Goal: Task Accomplishment & Management: Manage account settings

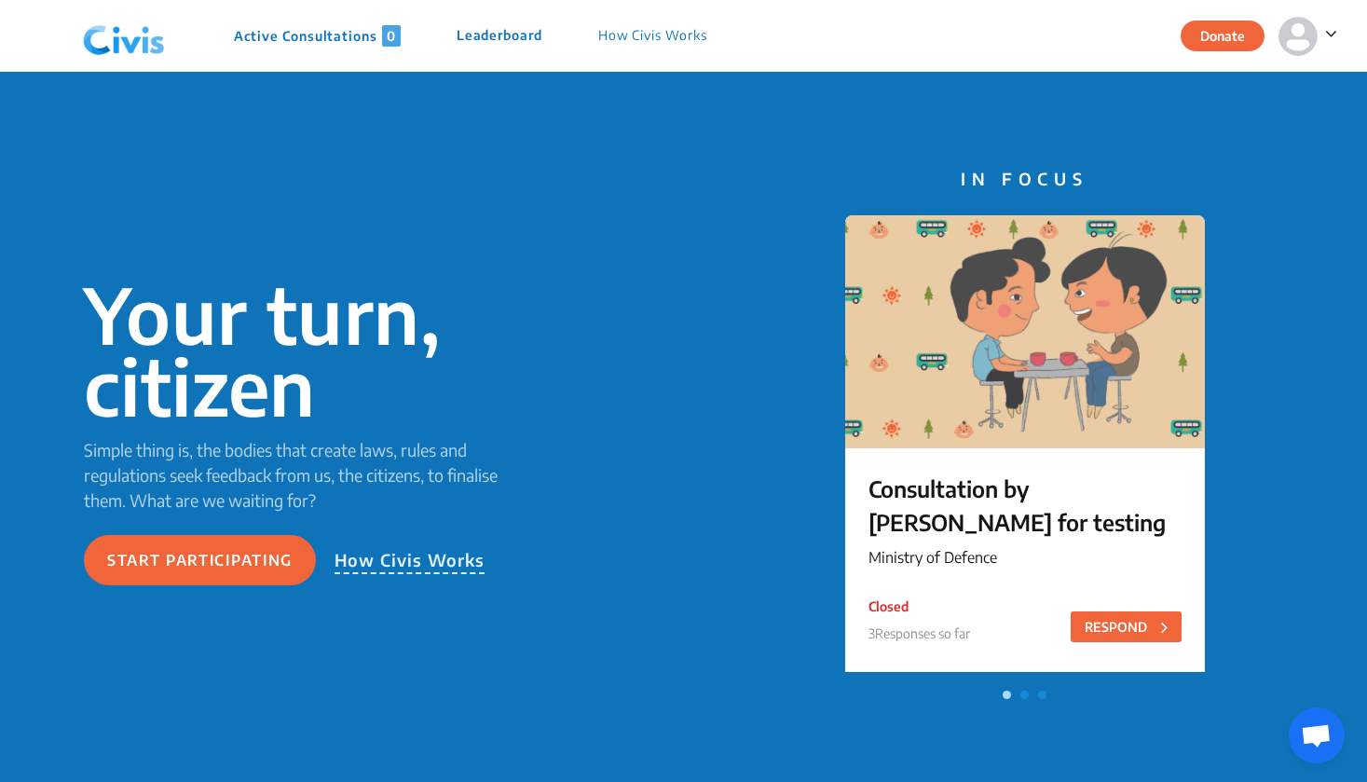
click at [1314, 33] on img at bounding box center [1297, 36] width 39 height 39
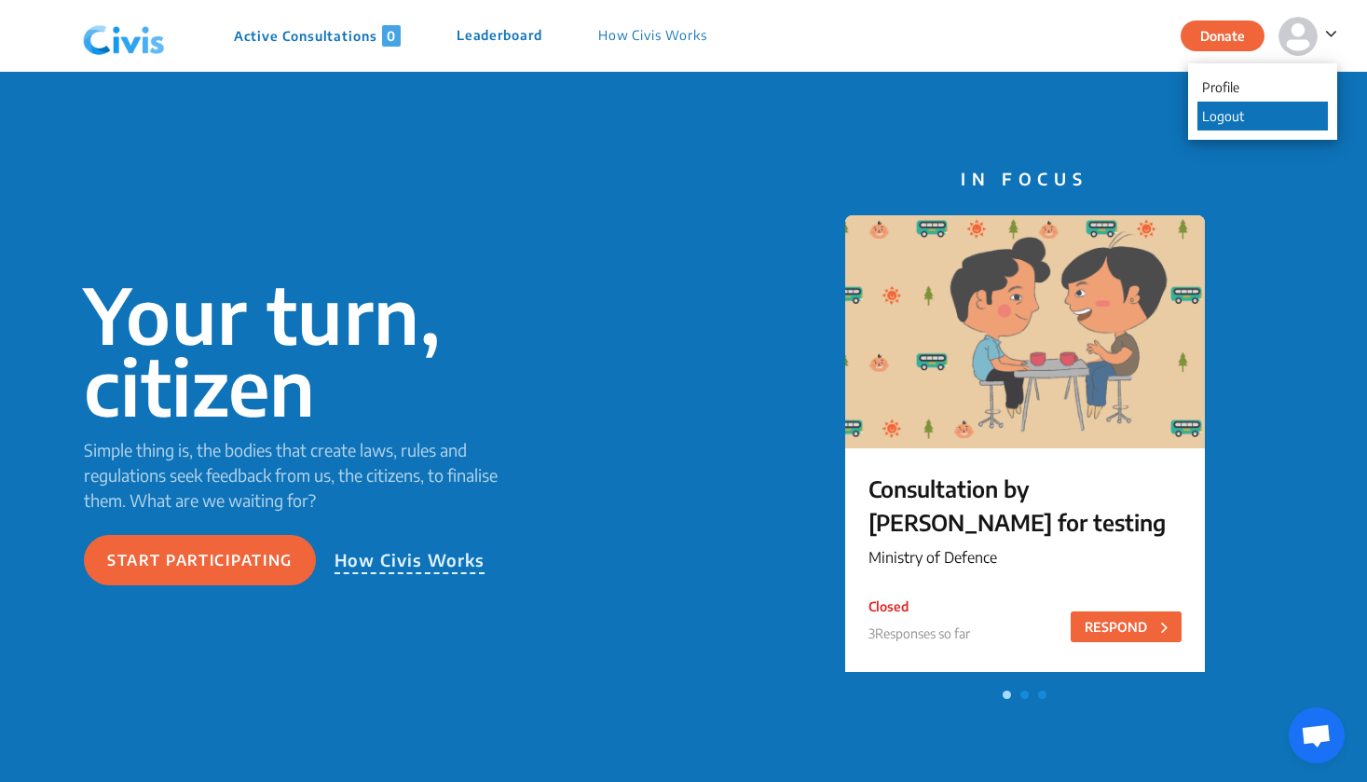
click at [1258, 111] on p "Logout" at bounding box center [1262, 116] width 130 height 29
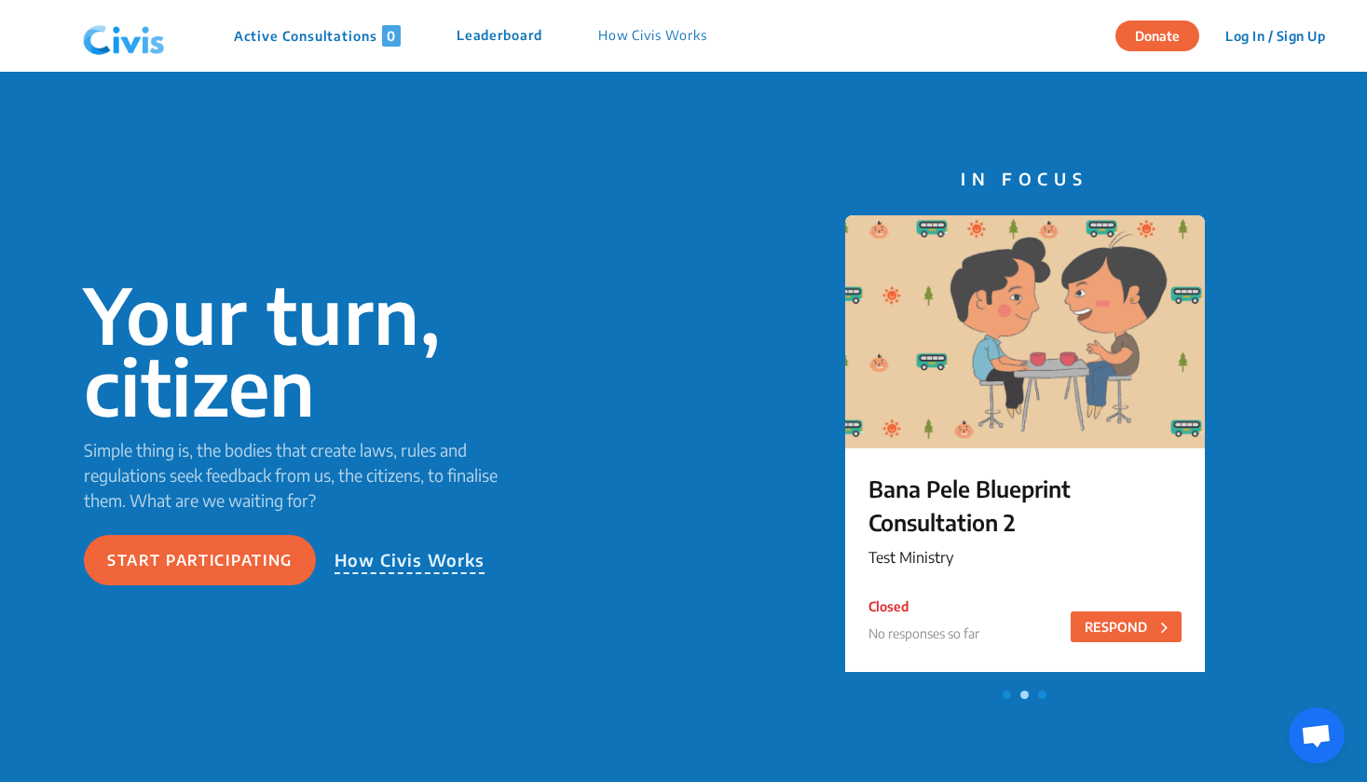
click at [1279, 40] on button "Log In / Sign Up" at bounding box center [1275, 35] width 124 height 29
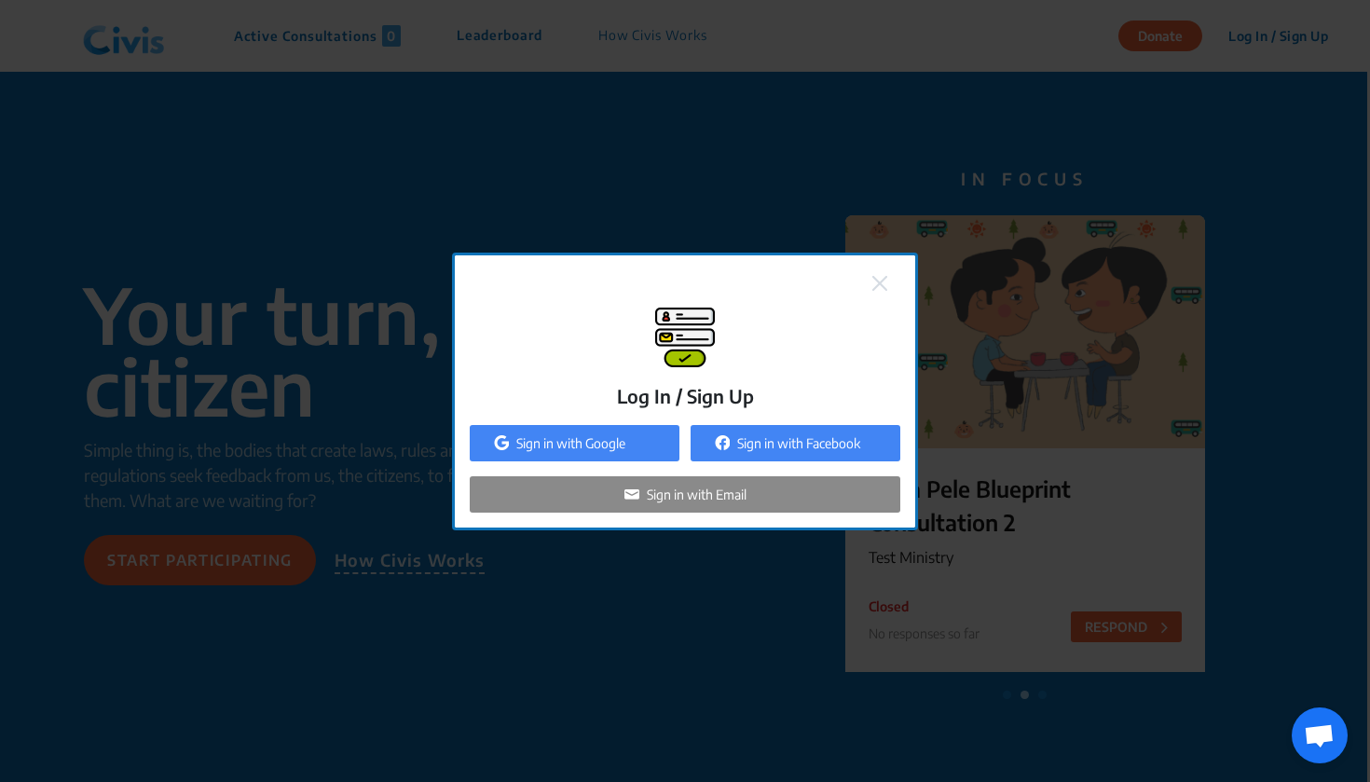
click at [711, 491] on p "Sign in with Email" at bounding box center [697, 494] width 100 height 20
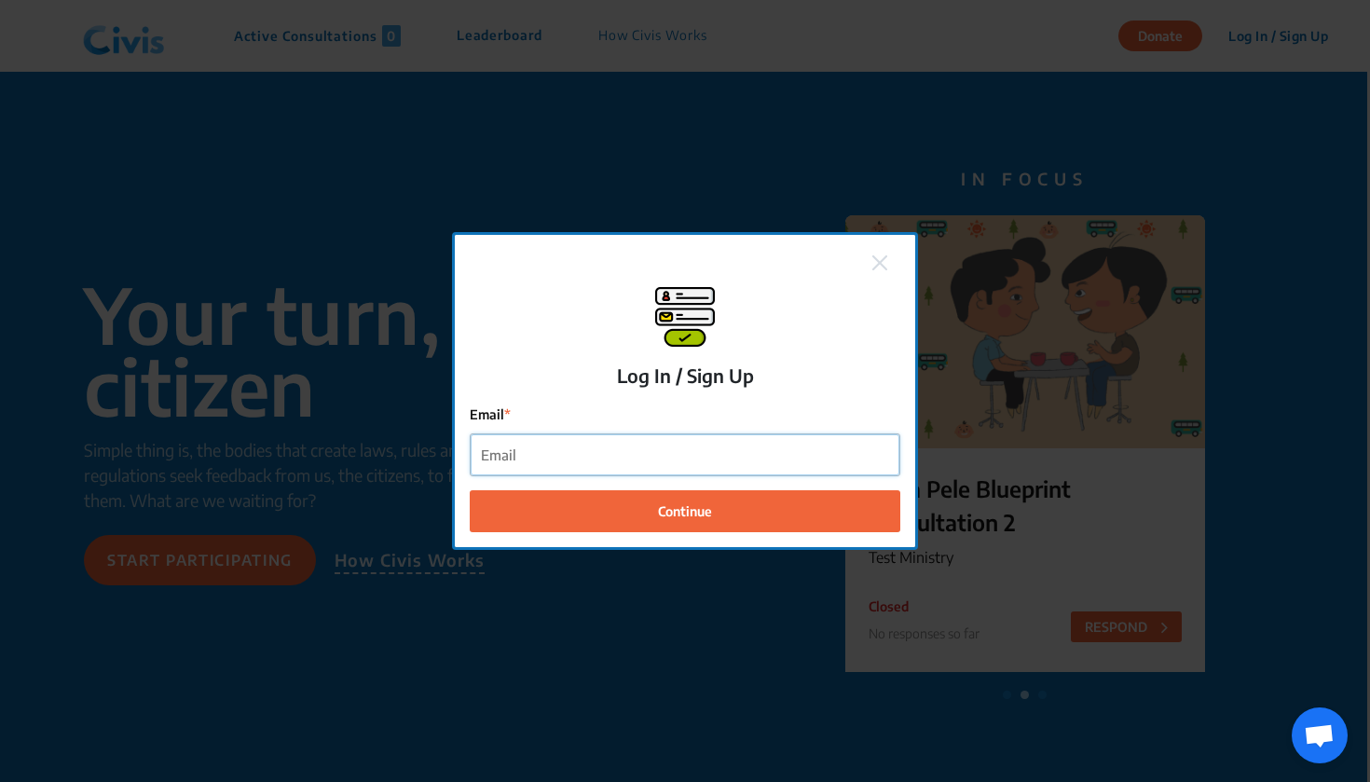
click at [669, 448] on input "Email" at bounding box center [685, 455] width 429 height 42
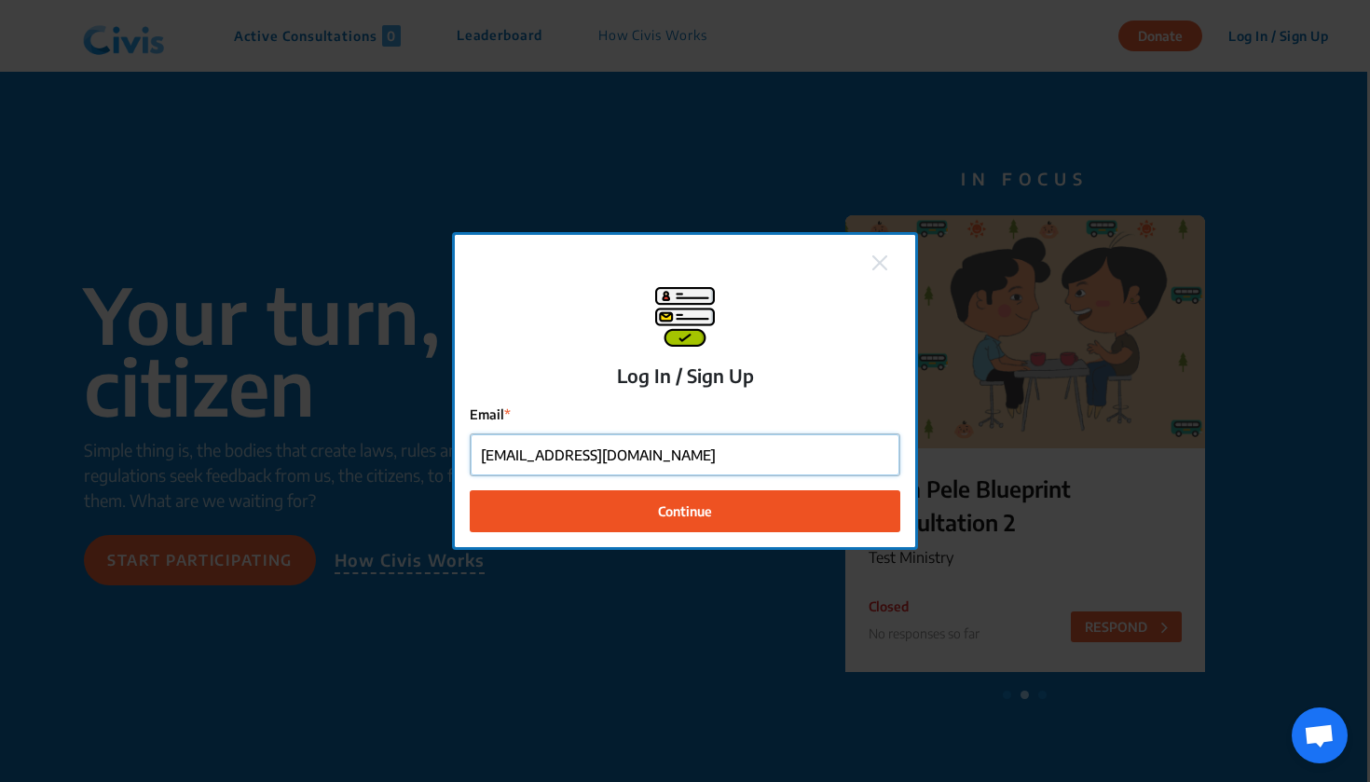
type input "saliha+03@commutatus.com"
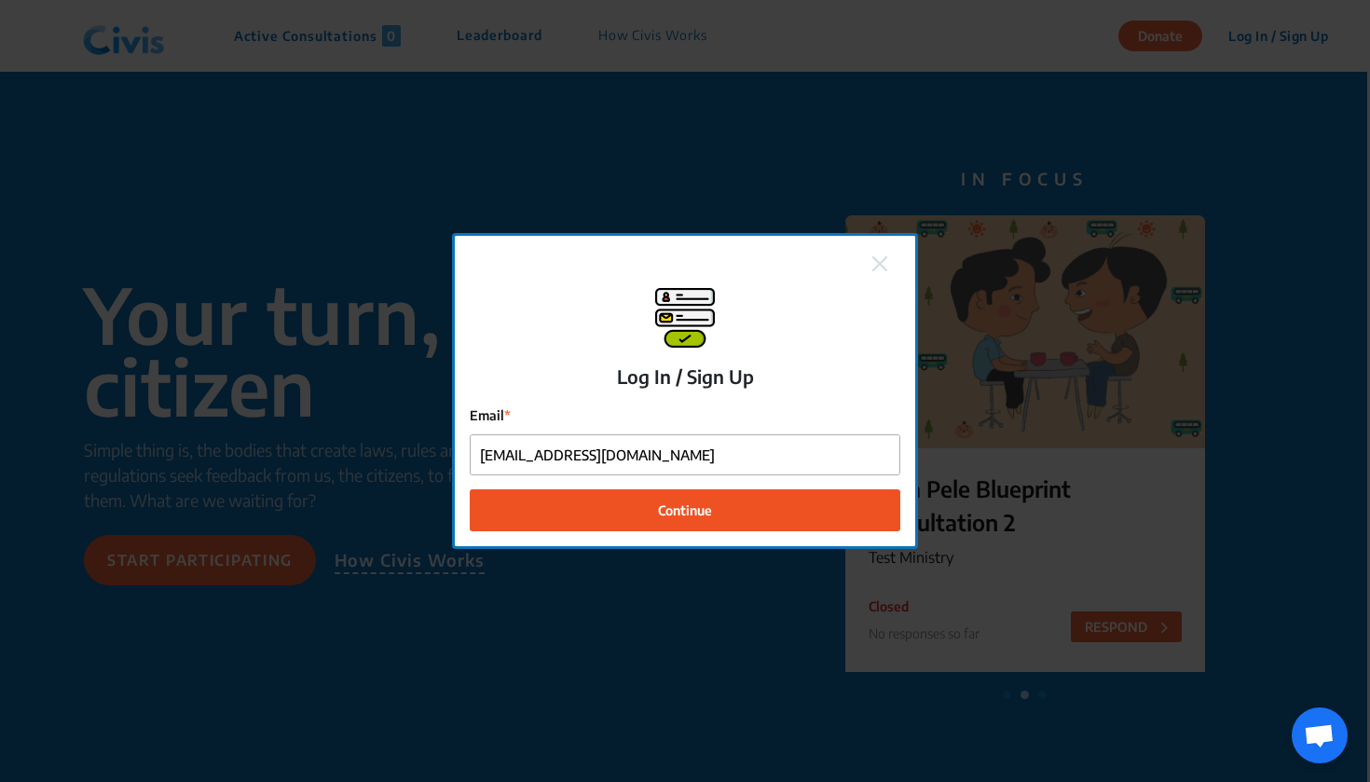
click at [676, 517] on span "Continue" at bounding box center [685, 510] width 54 height 20
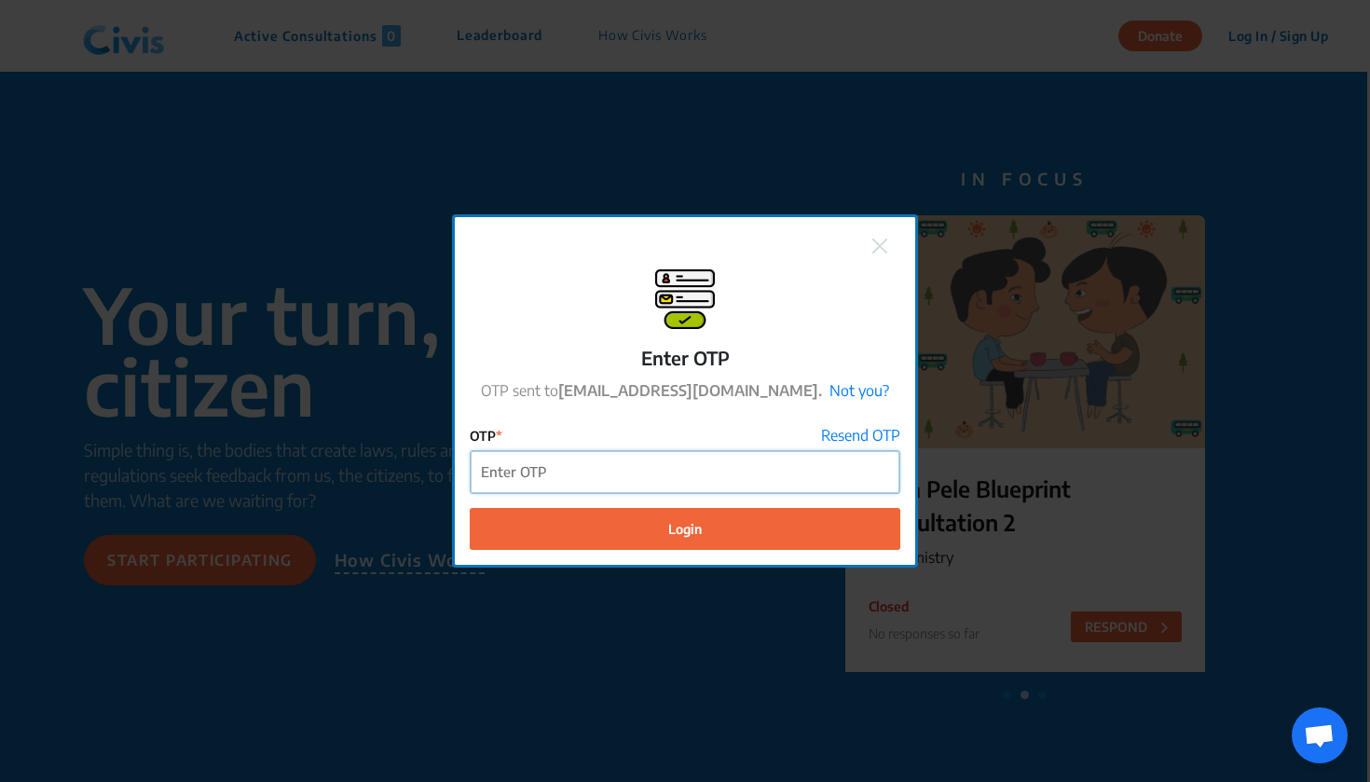
click at [719, 465] on input "OTP" at bounding box center [685, 472] width 429 height 42
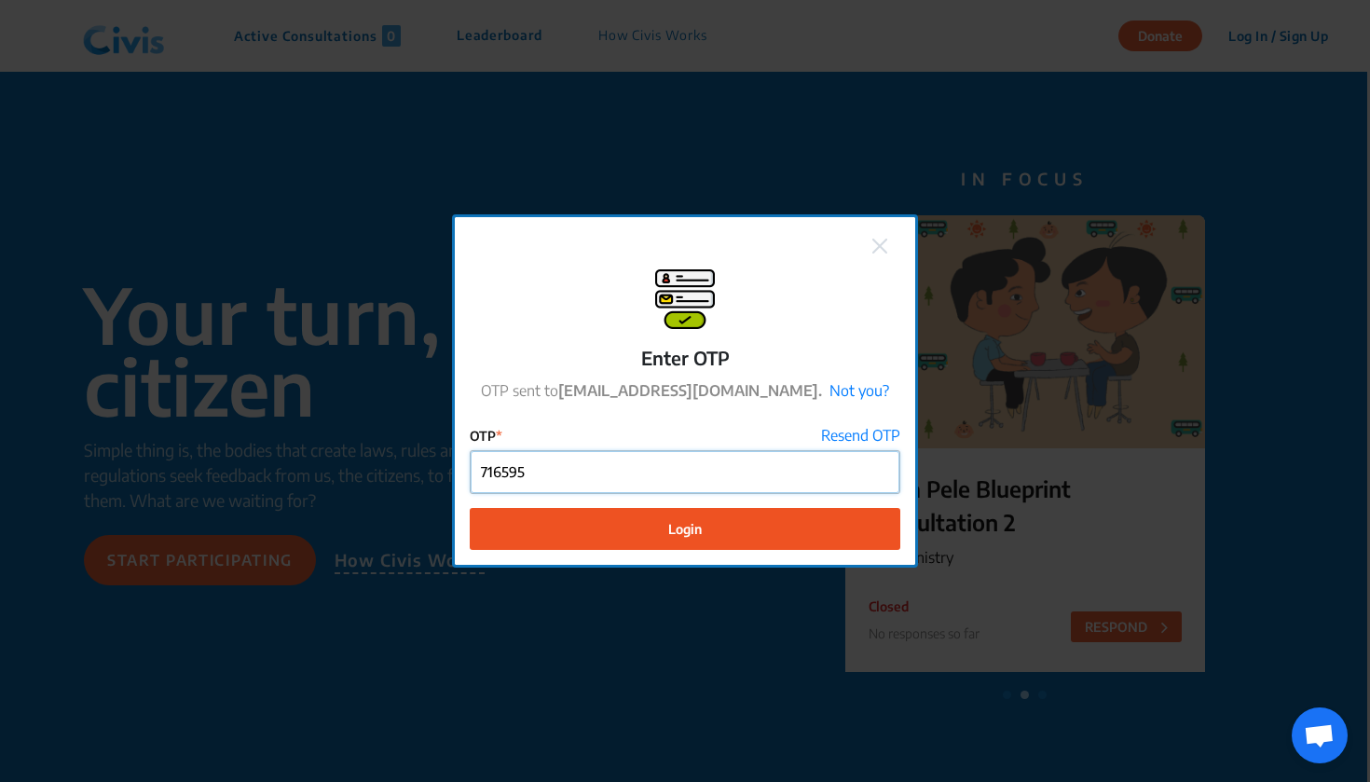
type input "716595"
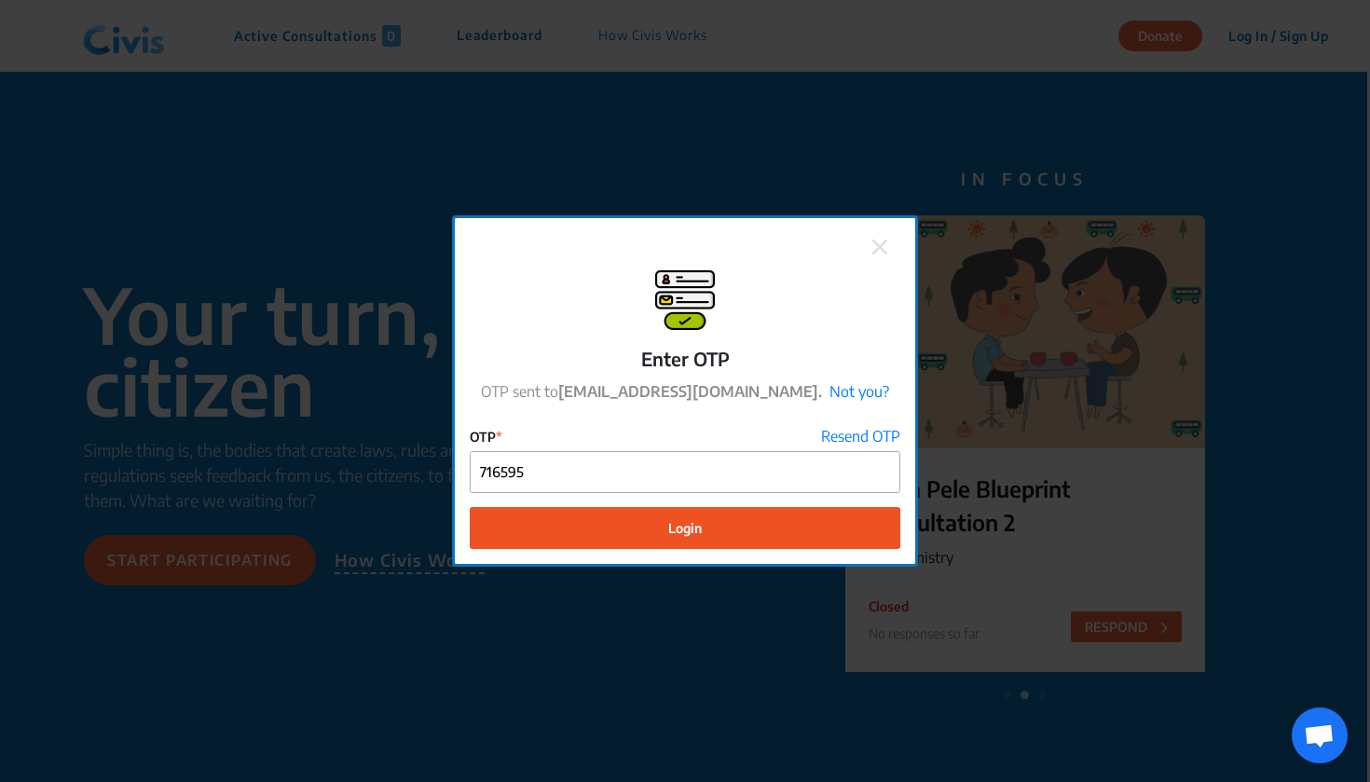
click at [690, 531] on span "Login" at bounding box center [685, 528] width 34 height 20
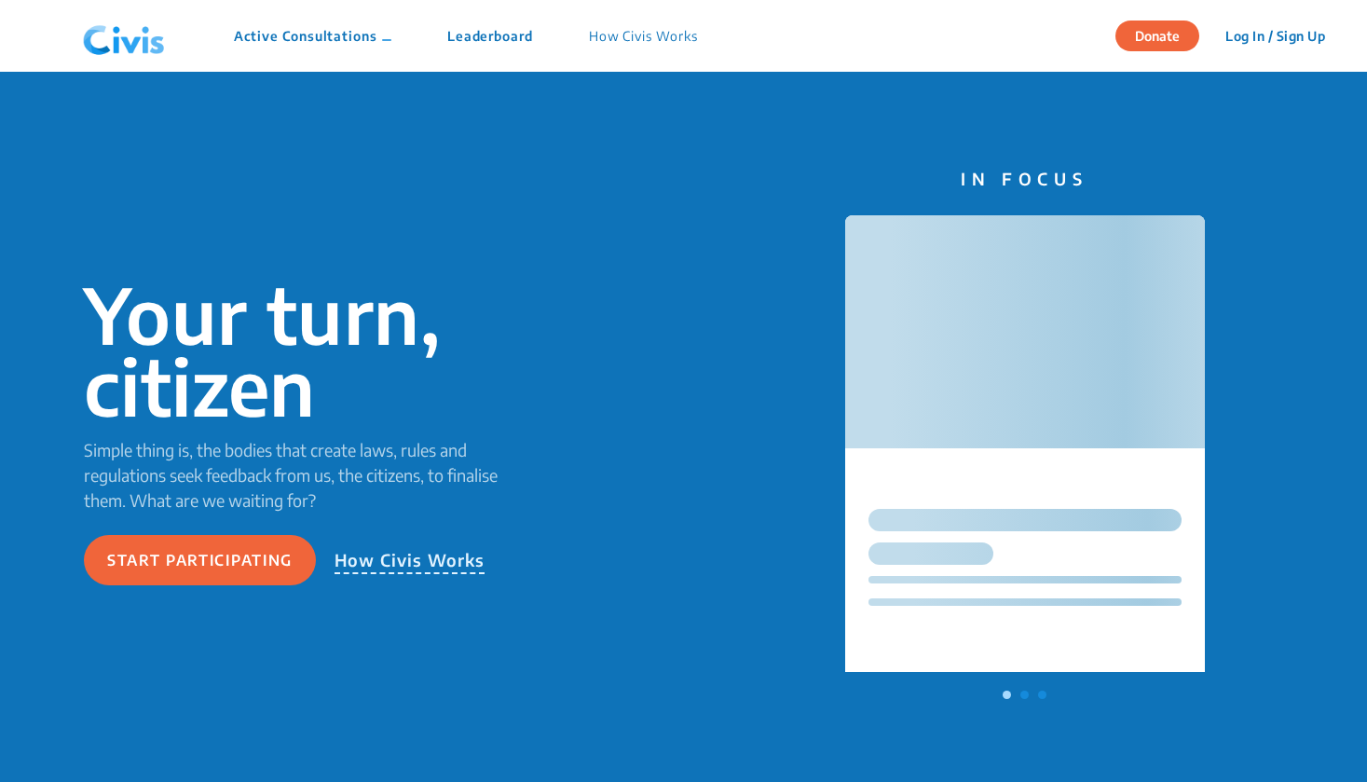
click at [1289, 37] on button "Log In / Sign Up" at bounding box center [1275, 35] width 124 height 29
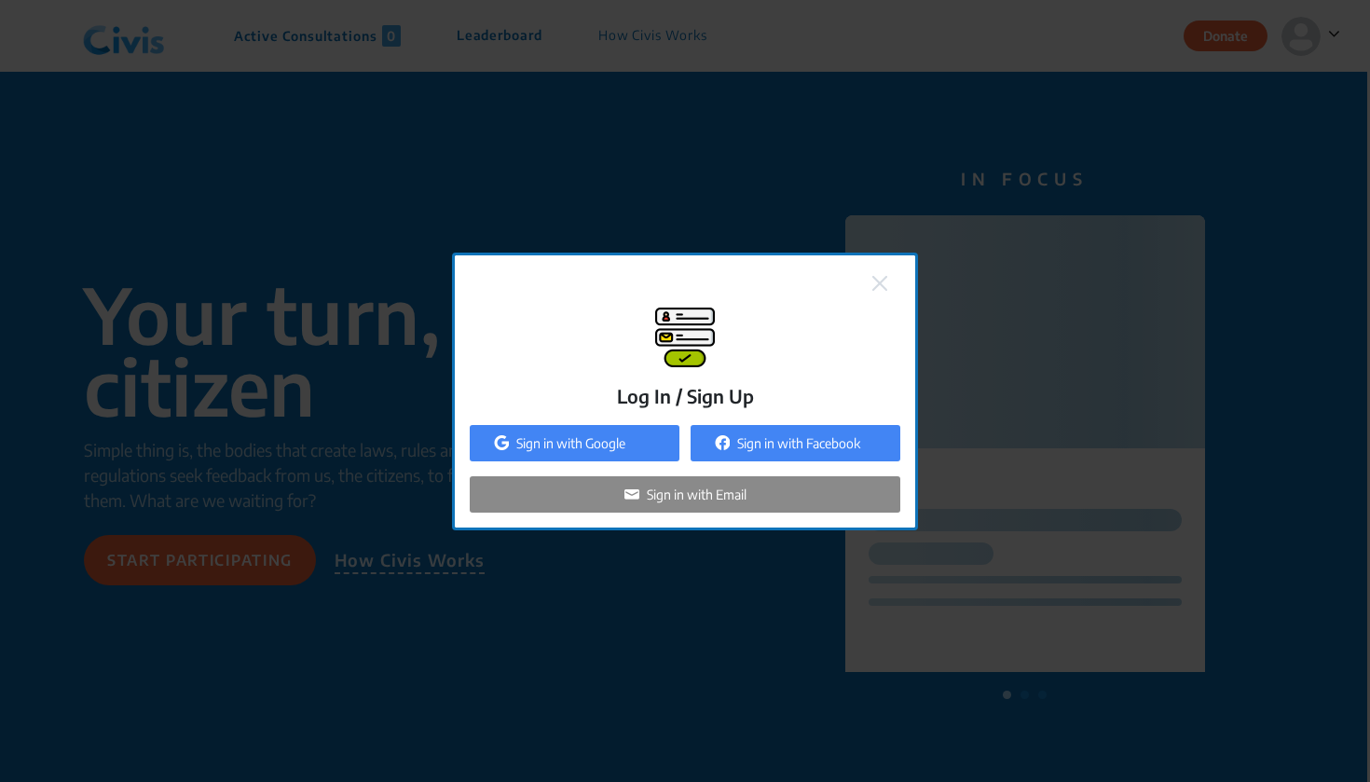
click at [742, 501] on p "Sign in with Email" at bounding box center [697, 494] width 100 height 20
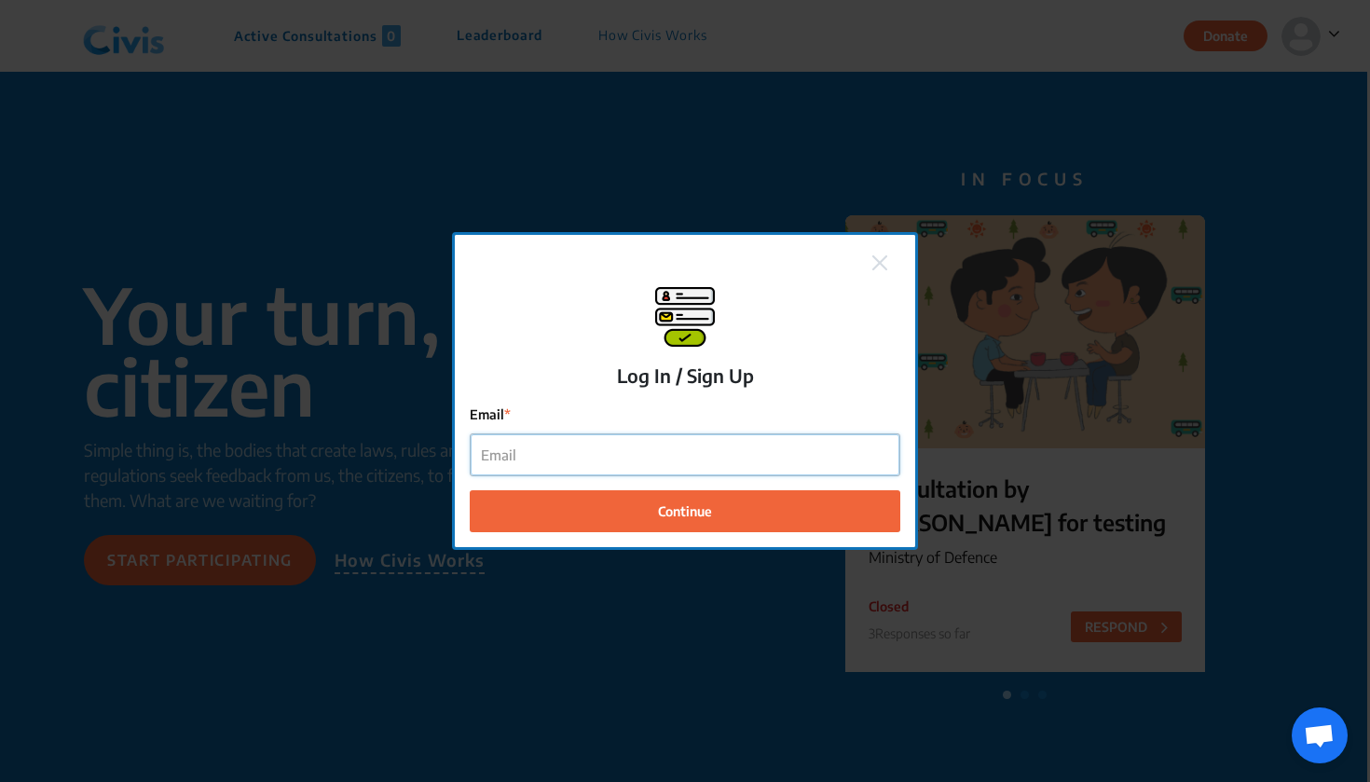
click at [677, 453] on input "Email" at bounding box center [685, 455] width 429 height 42
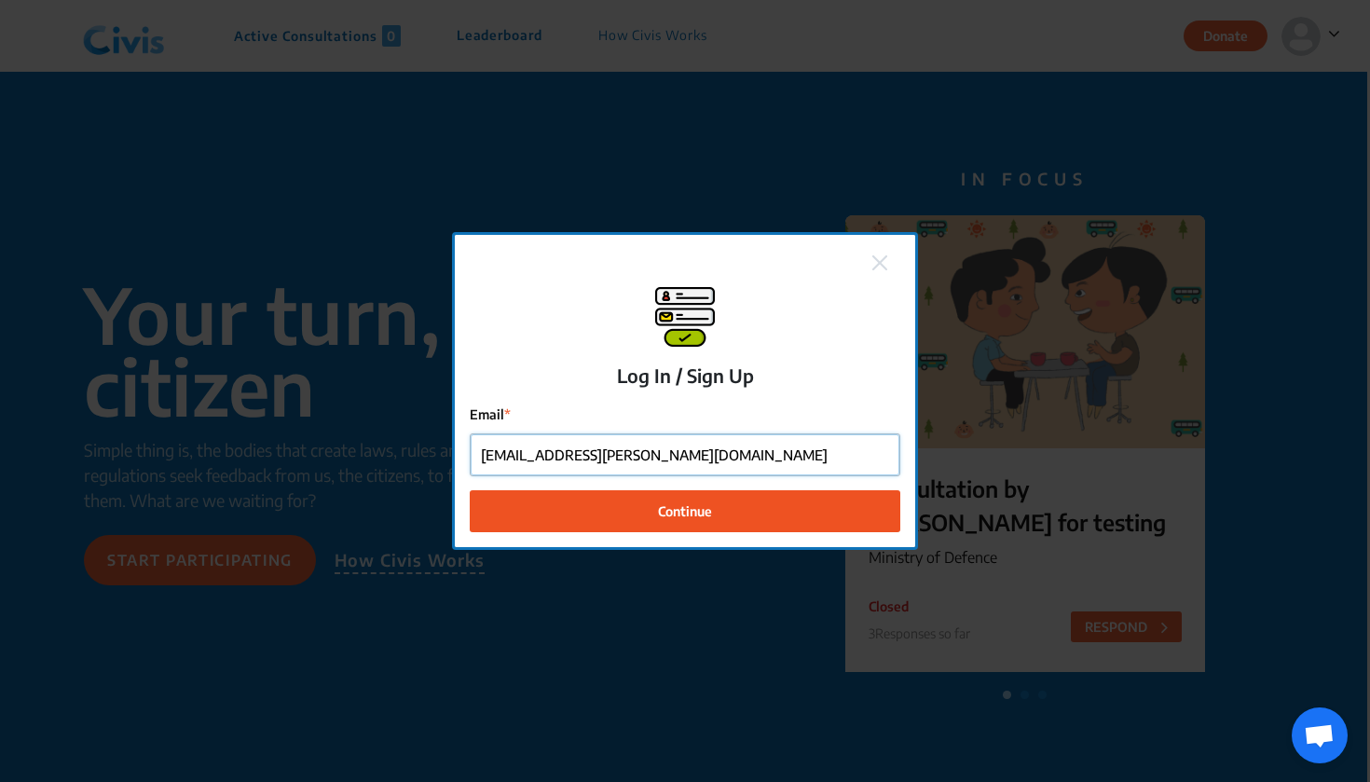
type input "[EMAIL_ADDRESS][PERSON_NAME][DOMAIN_NAME]"
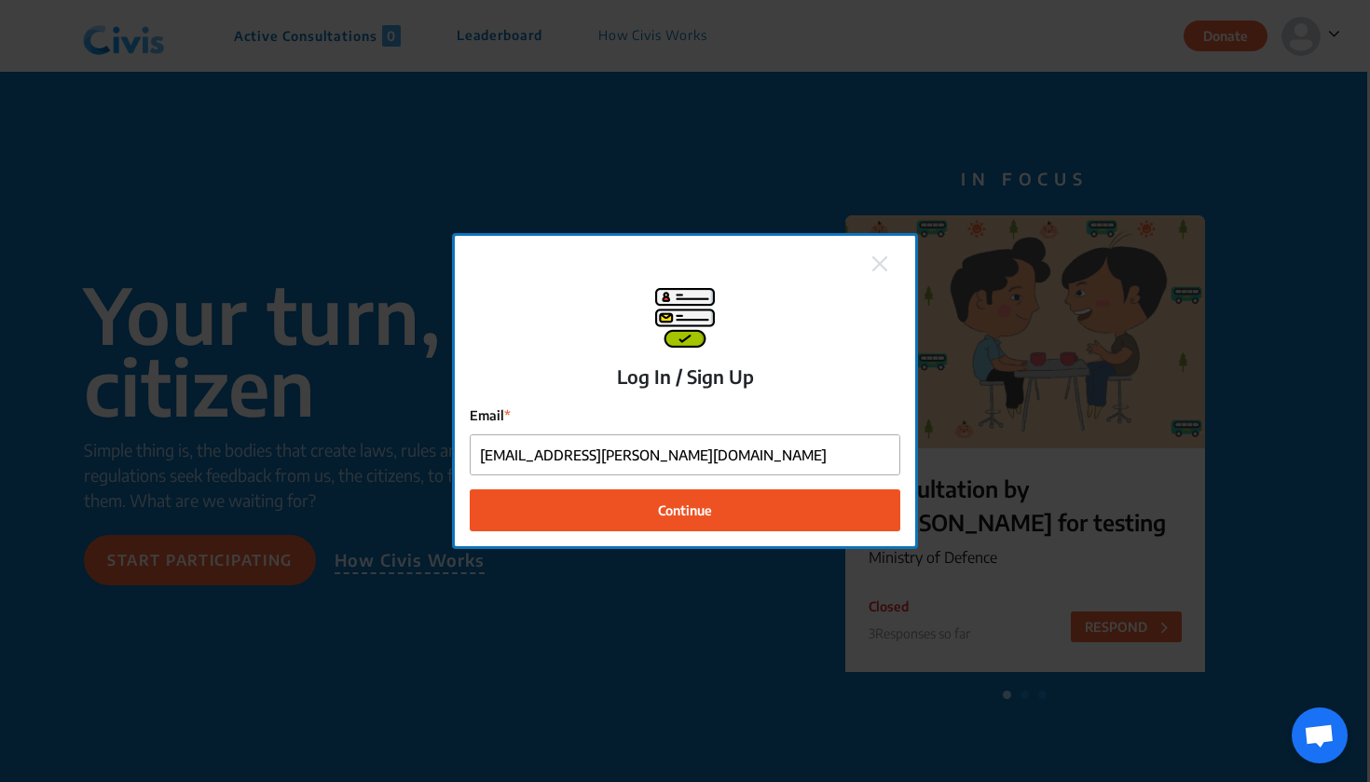
click at [722, 515] on button "Continue" at bounding box center [685, 510] width 430 height 42
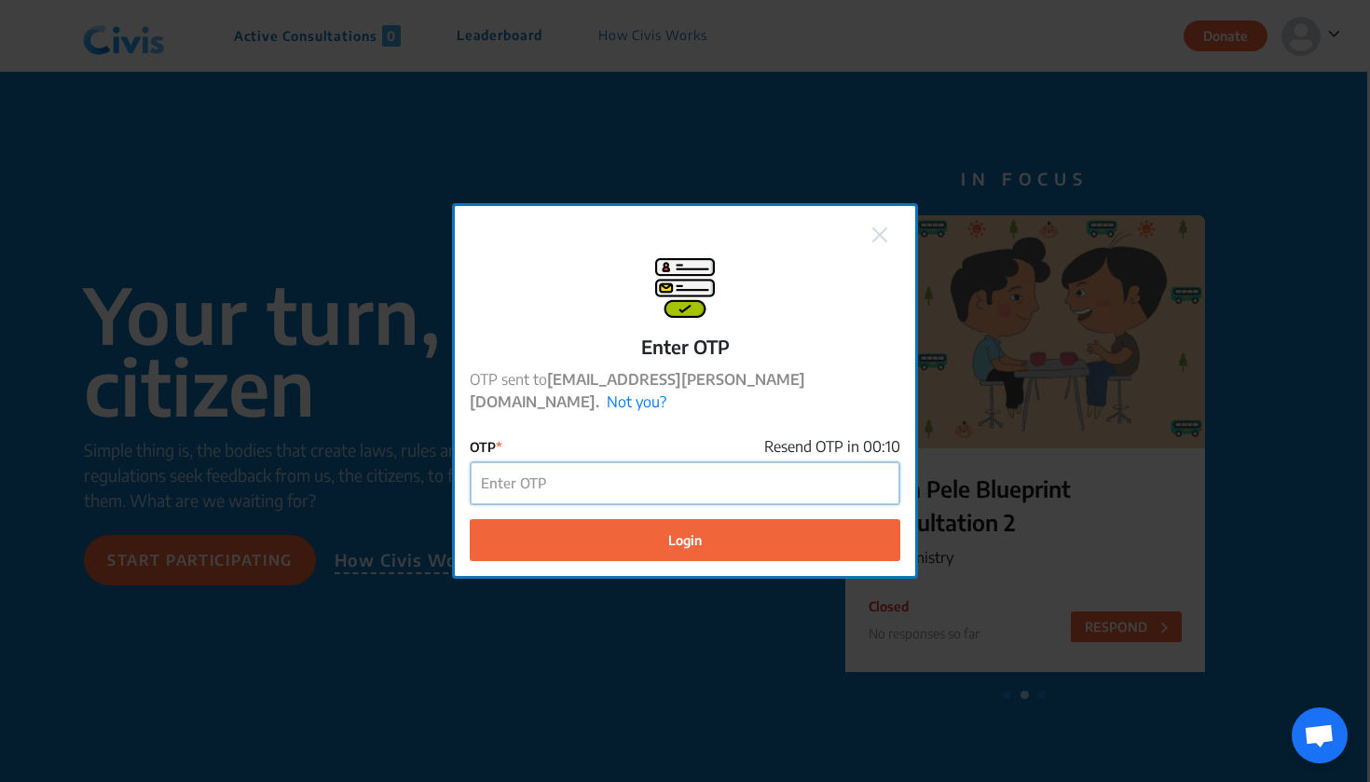
click at [710, 467] on input "OTP" at bounding box center [685, 483] width 429 height 42
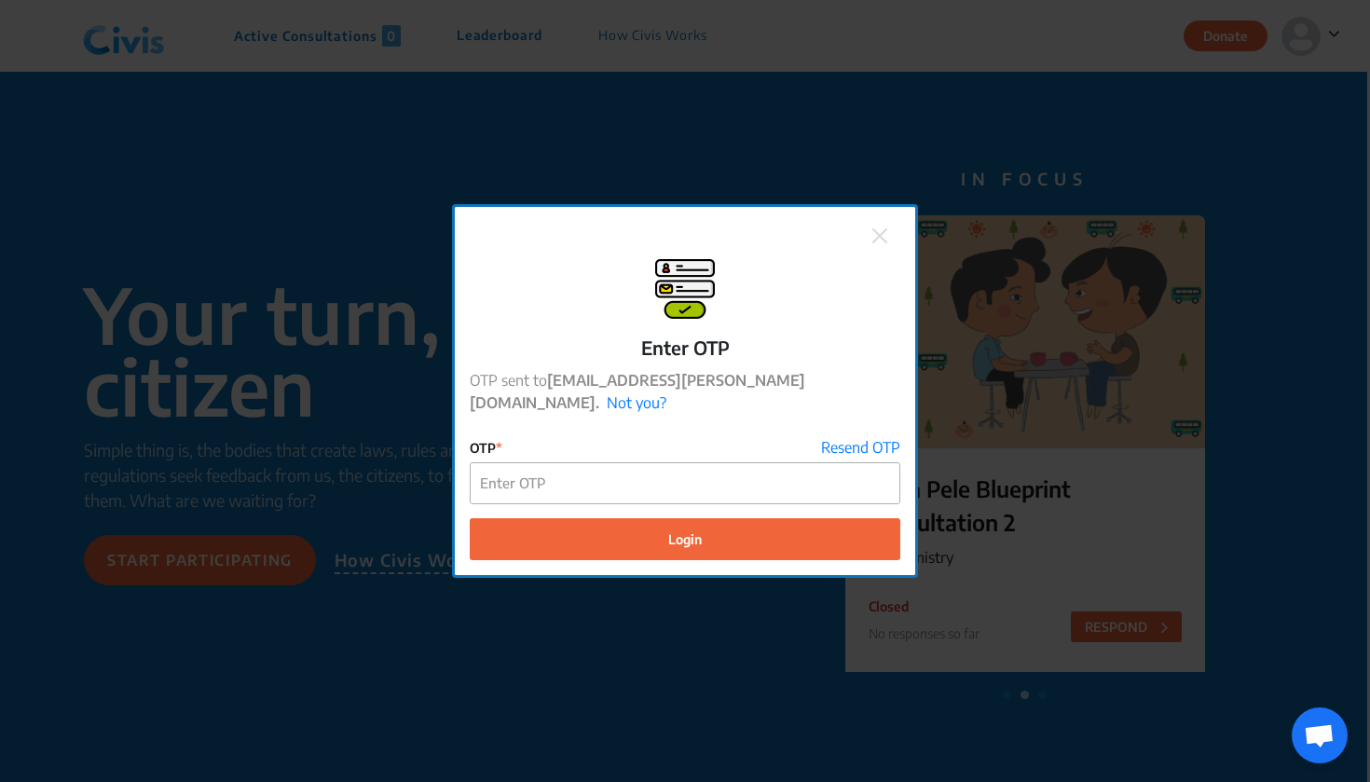
click at [885, 243] on img at bounding box center [879, 235] width 15 height 15
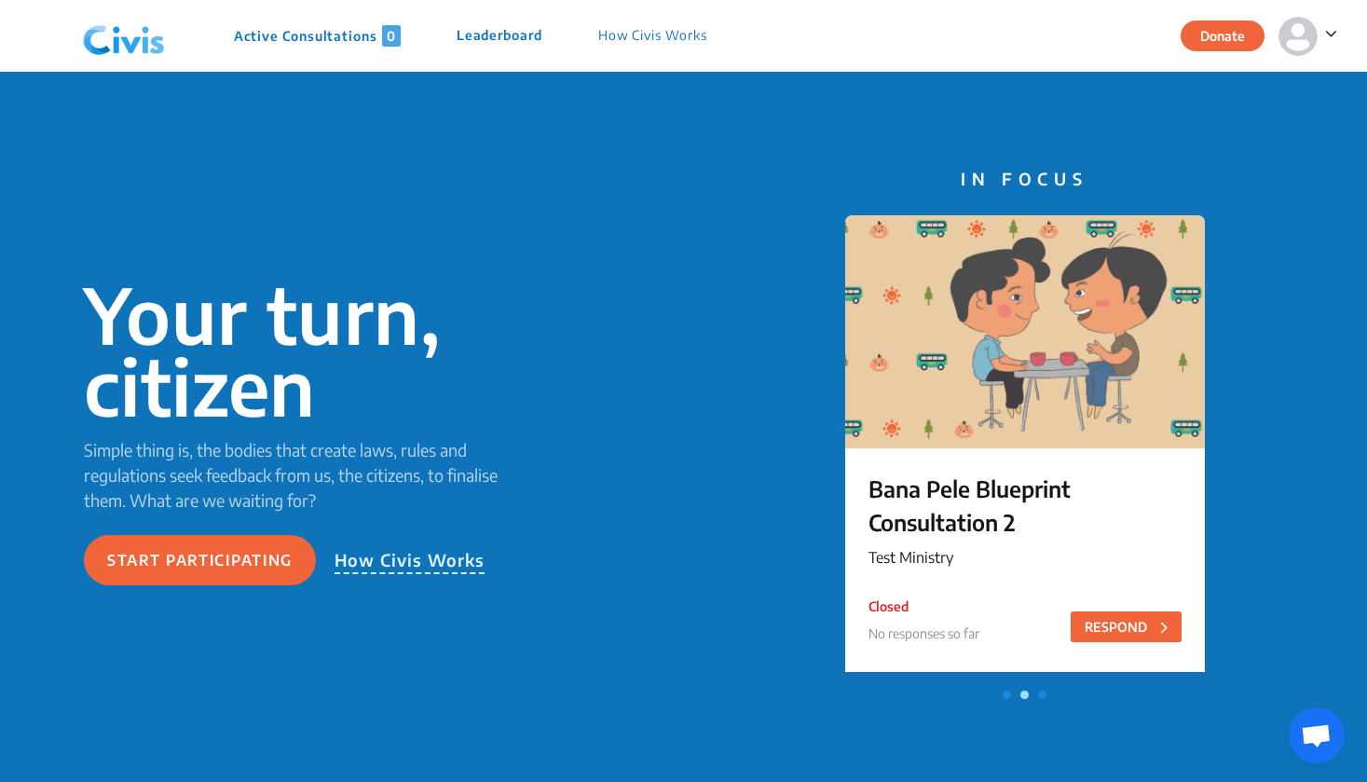
click at [1311, 59] on div "Donate" at bounding box center [1259, 36] width 157 height 72
click at [1316, 35] on img at bounding box center [1297, 36] width 39 height 39
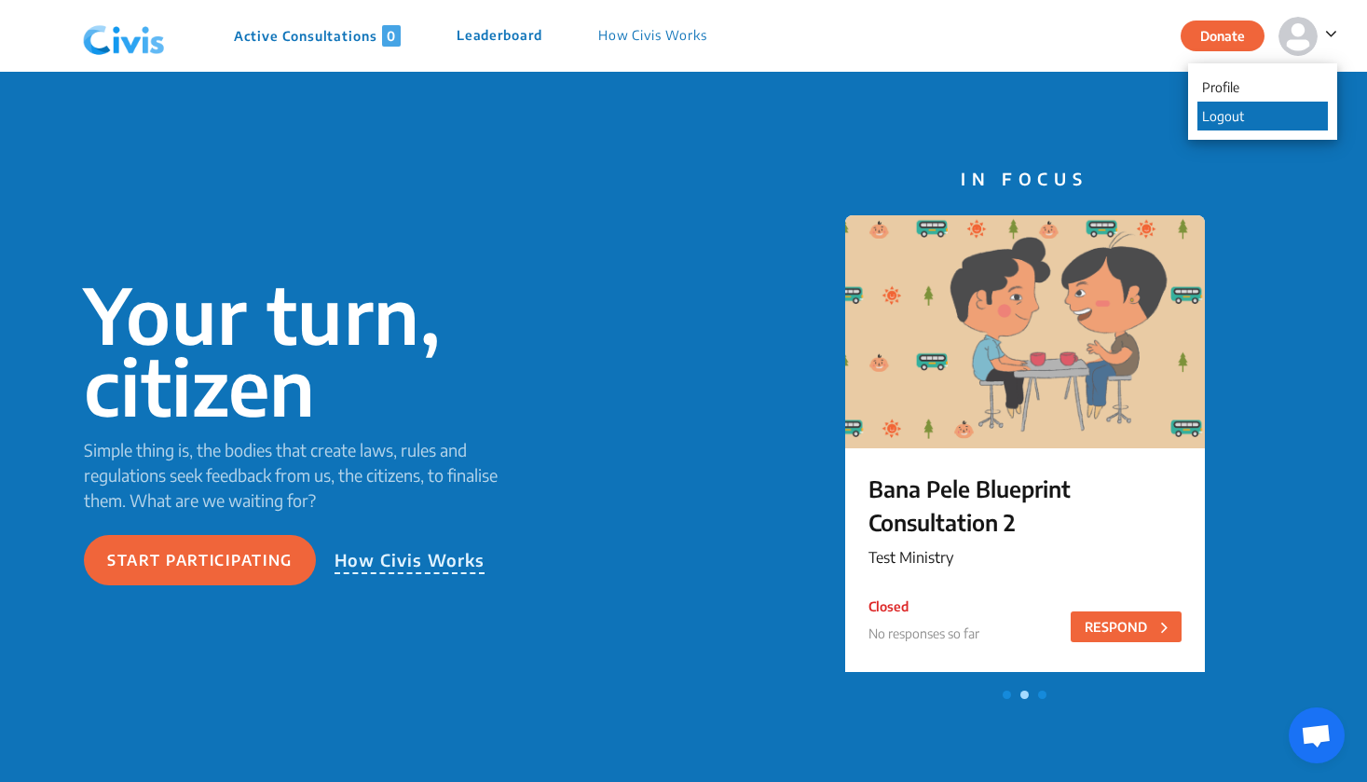
click at [1230, 116] on p "Logout" at bounding box center [1262, 116] width 130 height 29
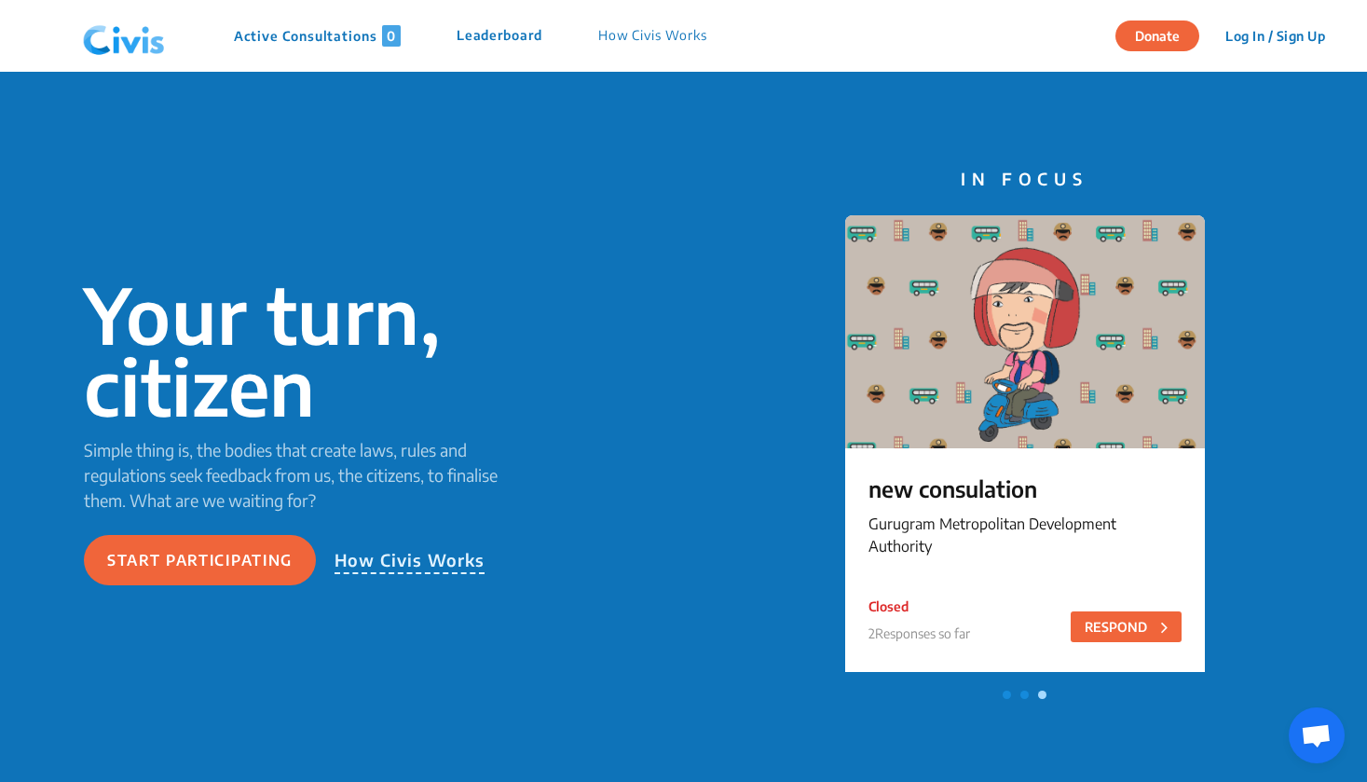
click at [1250, 38] on button "Log In / Sign Up" at bounding box center [1275, 35] width 124 height 29
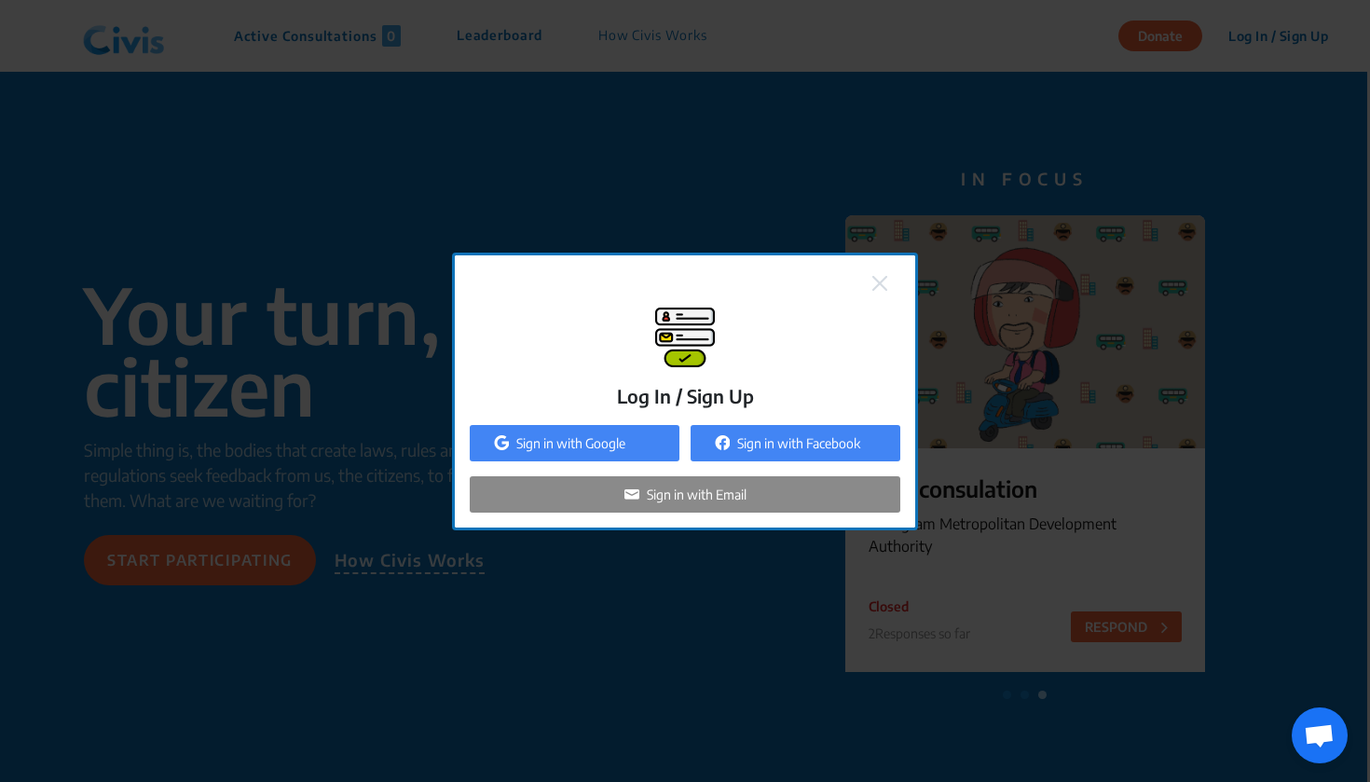
click at [677, 497] on p "Sign in with Email" at bounding box center [697, 494] width 100 height 20
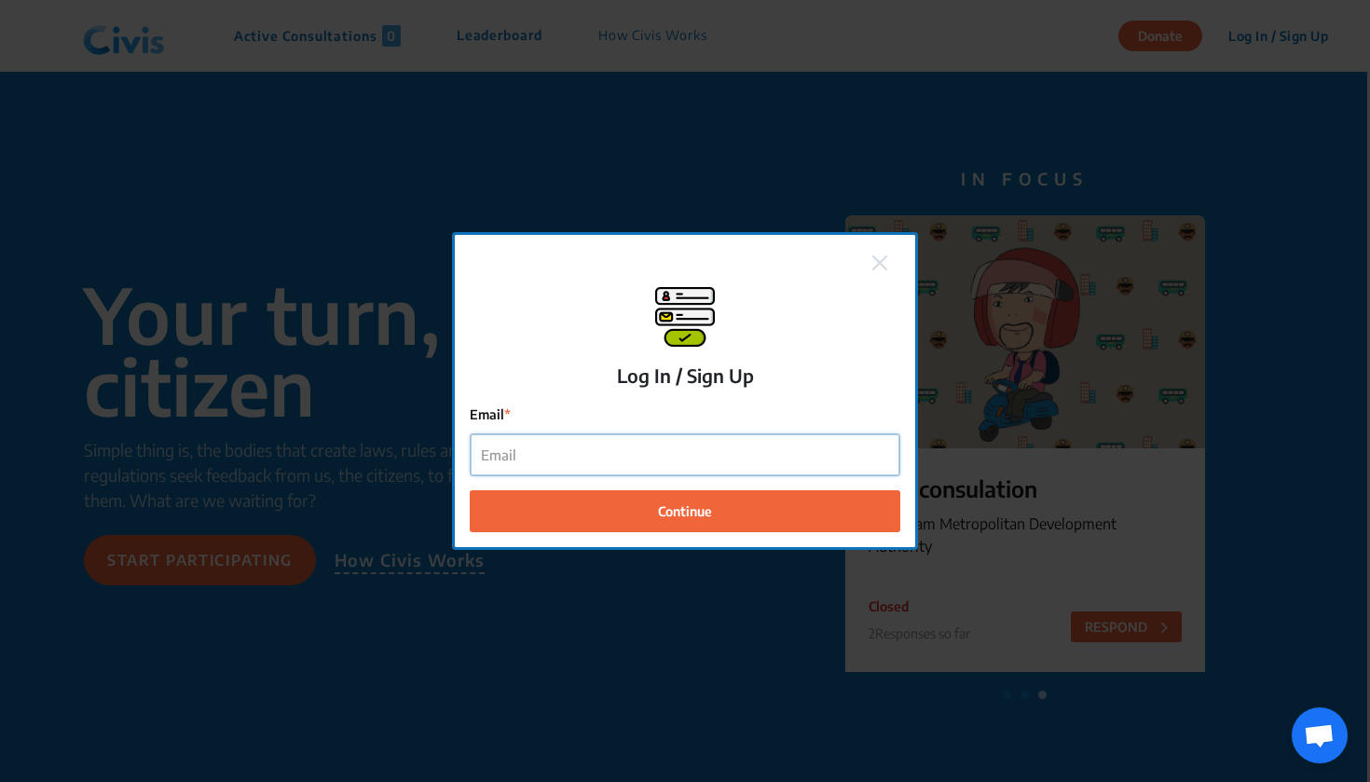
click at [640, 460] on input "Email" at bounding box center [685, 455] width 429 height 42
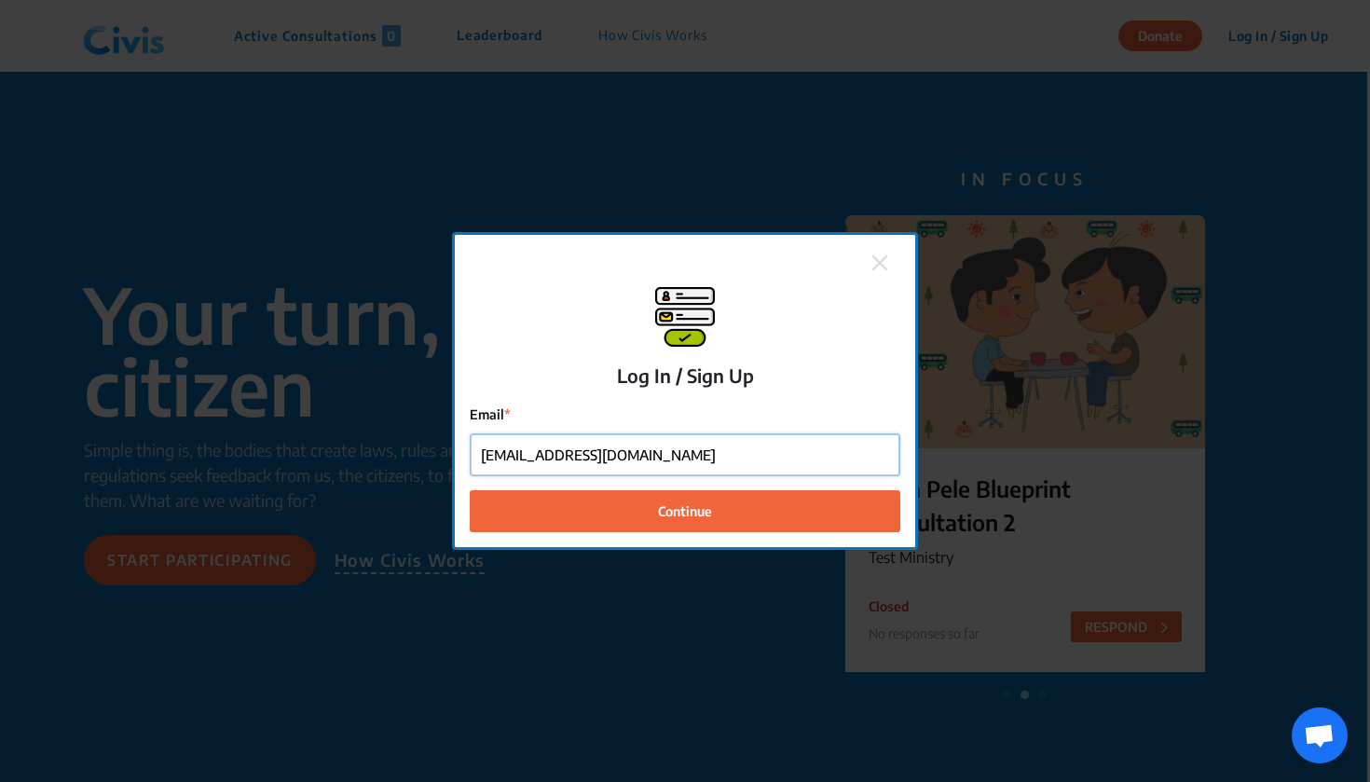
type input "[EMAIL_ADDRESS][DOMAIN_NAME]"
click at [685, 511] on button "Continue" at bounding box center [685, 511] width 430 height 42
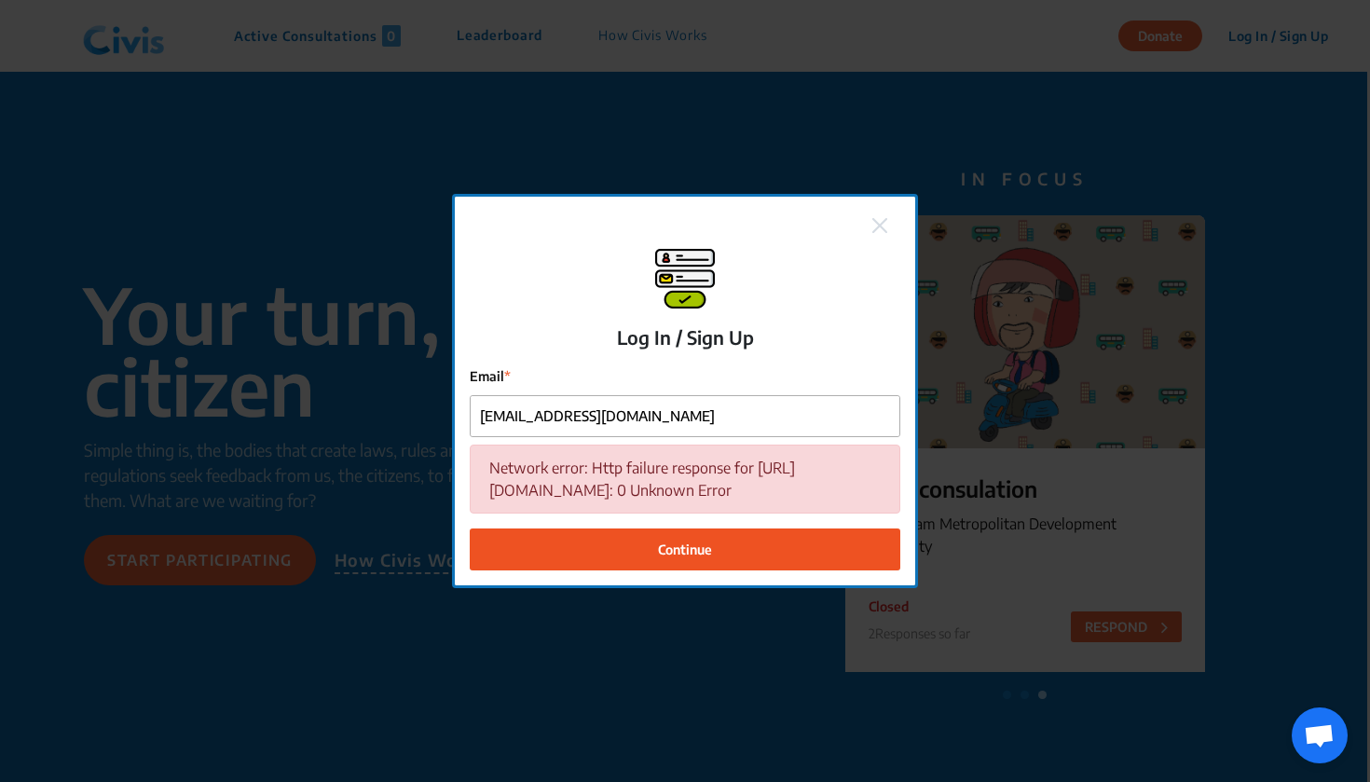
click at [651, 548] on button "Continue" at bounding box center [685, 549] width 430 height 42
